Goal: Find specific page/section: Find specific page/section

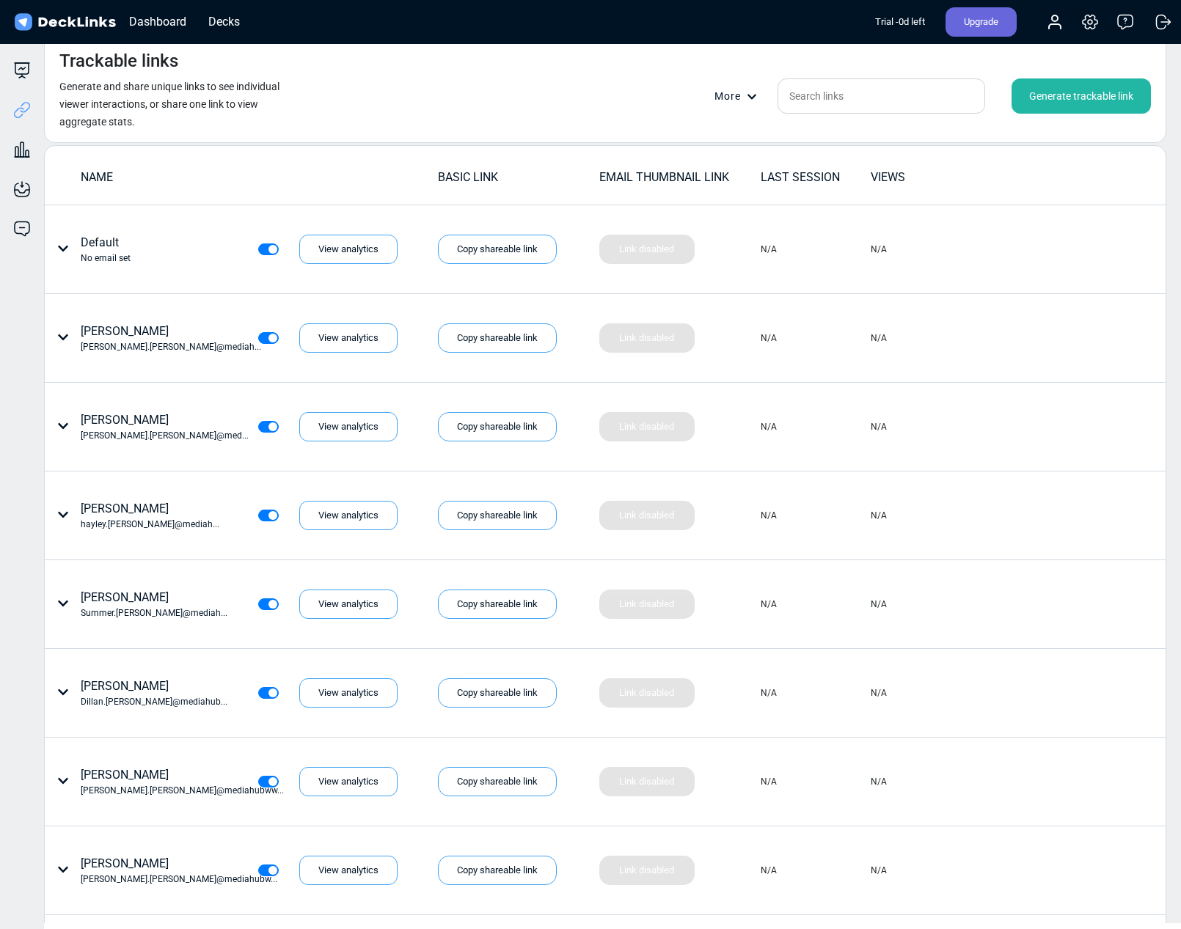
scroll to position [4603, 0]
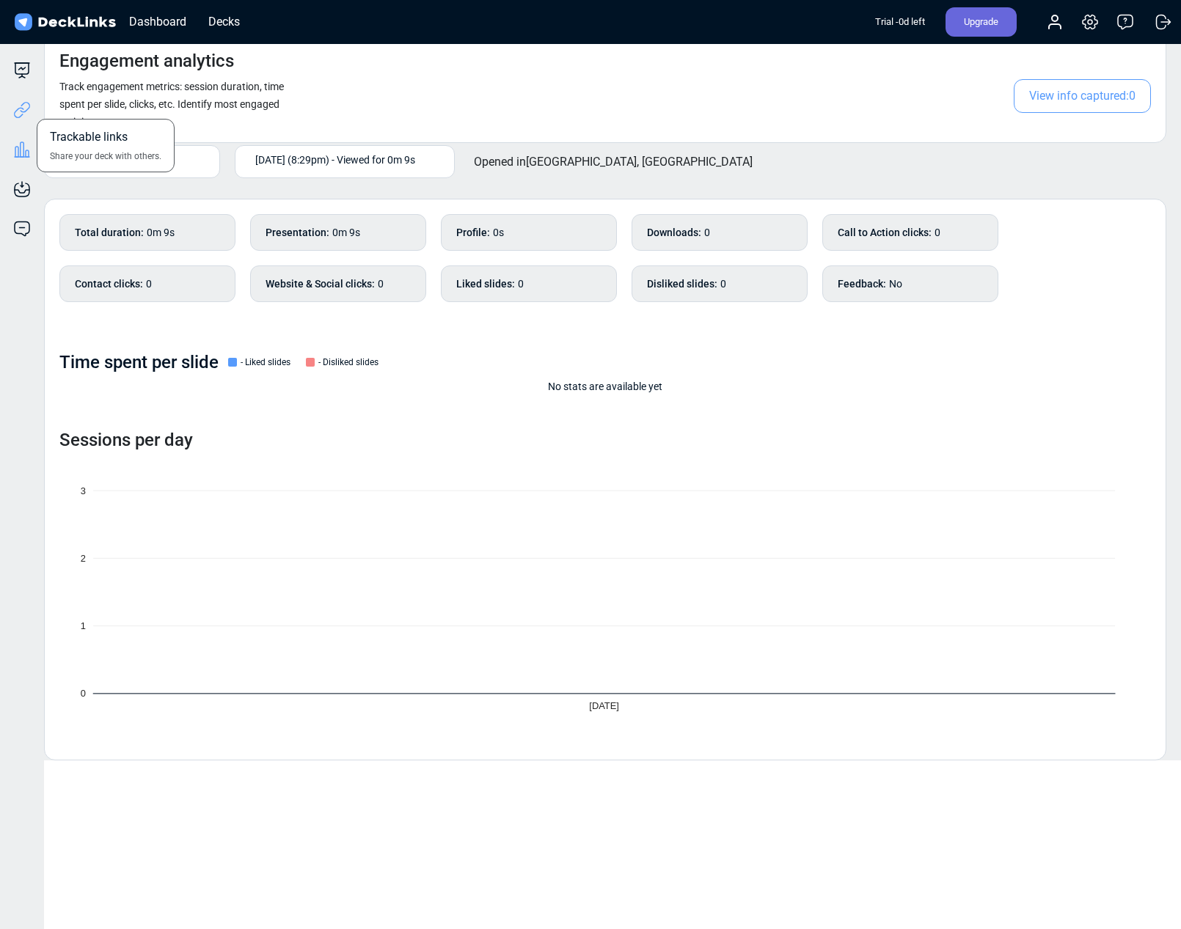
click at [18, 117] on icon at bounding box center [19, 112] width 10 height 11
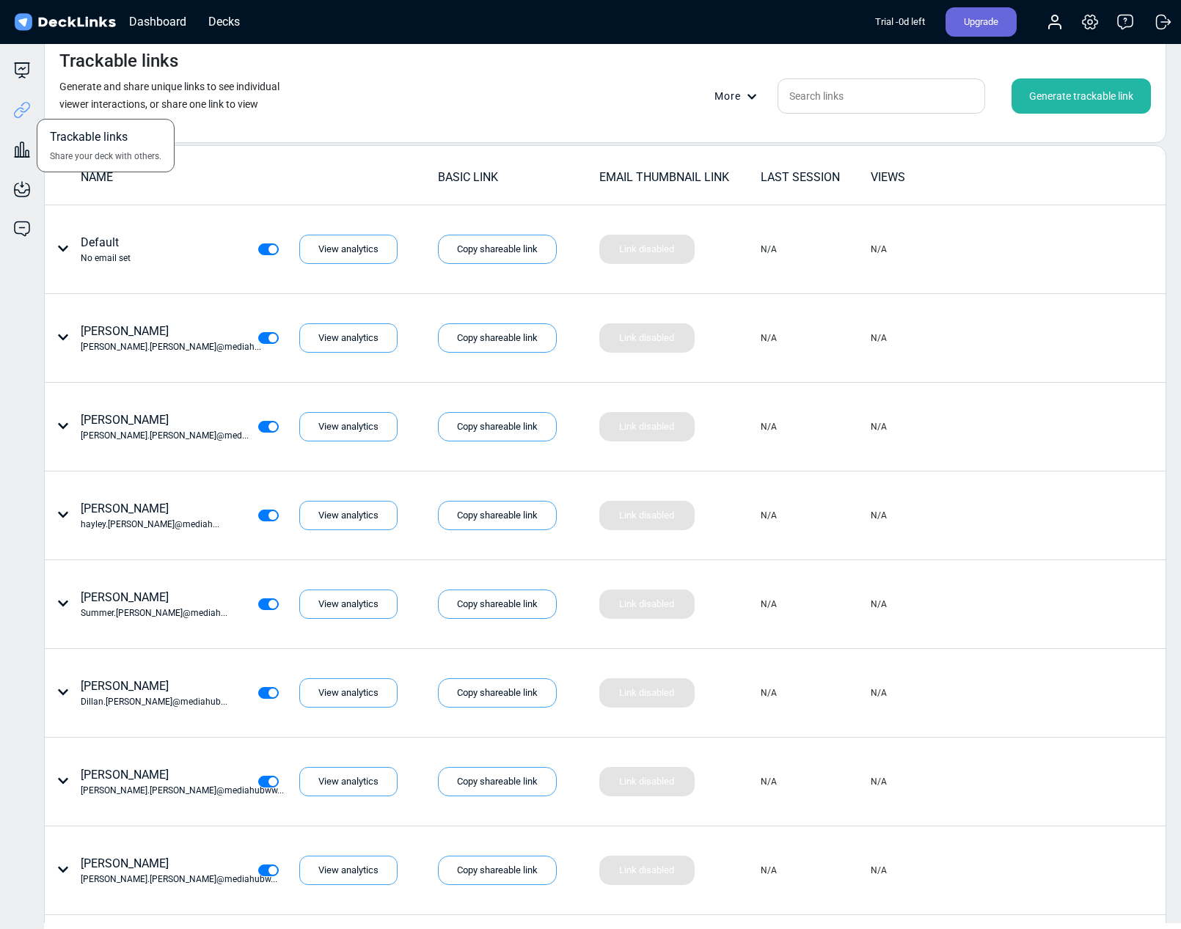
click at [26, 108] on icon at bounding box center [22, 110] width 18 height 18
click at [15, 63] on icon at bounding box center [22, 63] width 15 height 0
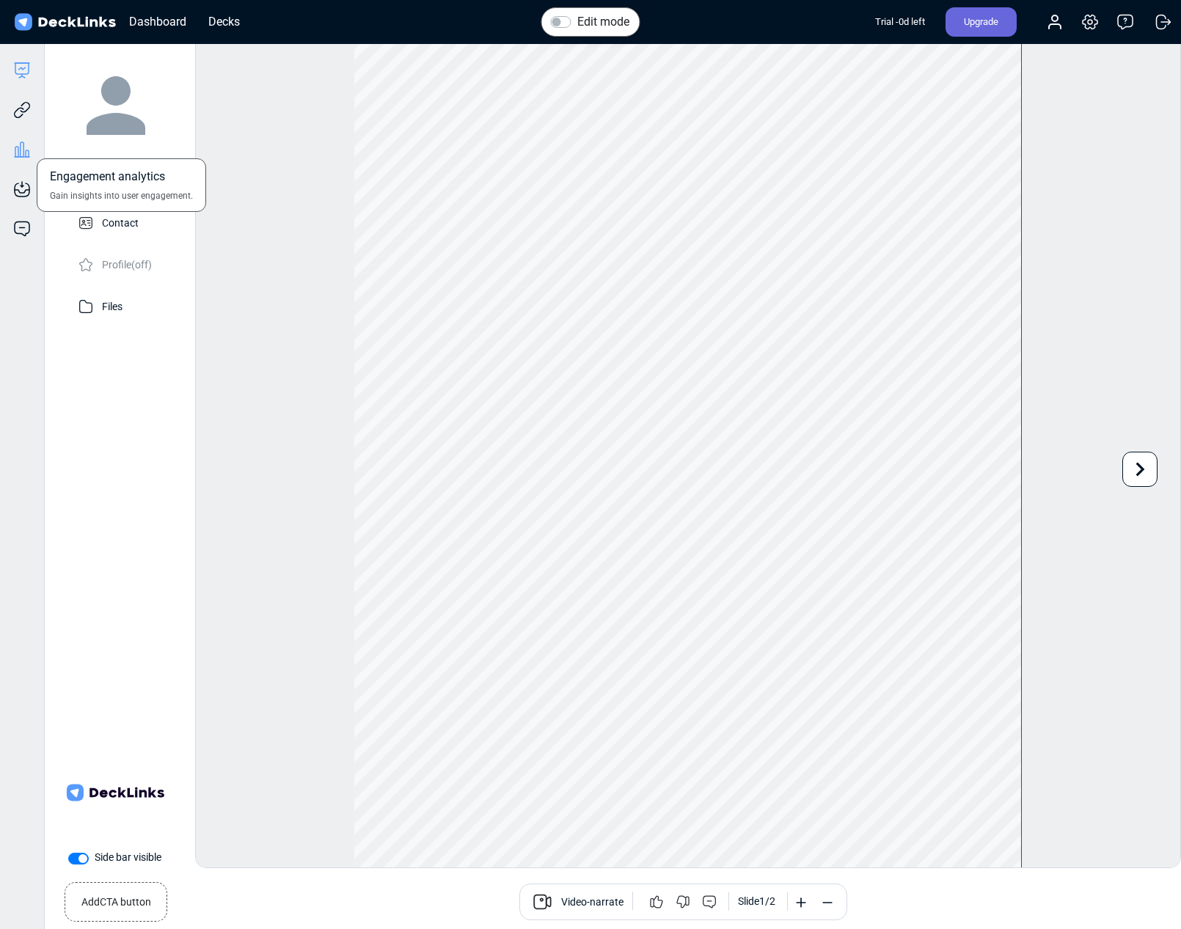
click at [22, 150] on icon at bounding box center [22, 150] width 18 height 18
